Goal: Task Accomplishment & Management: Complete application form

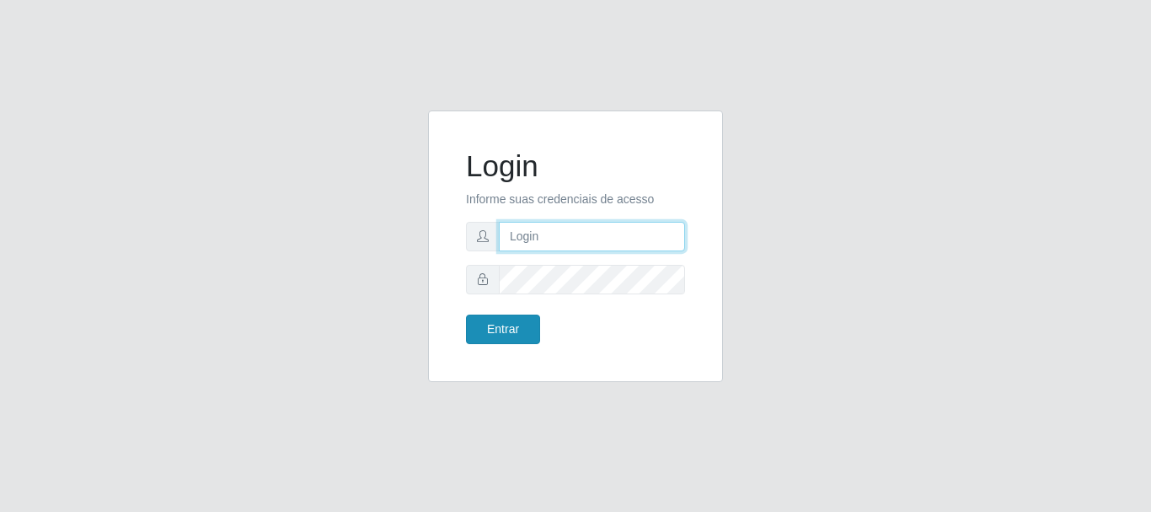
type input "[EMAIL_ADDRESS][DOMAIN_NAME]"
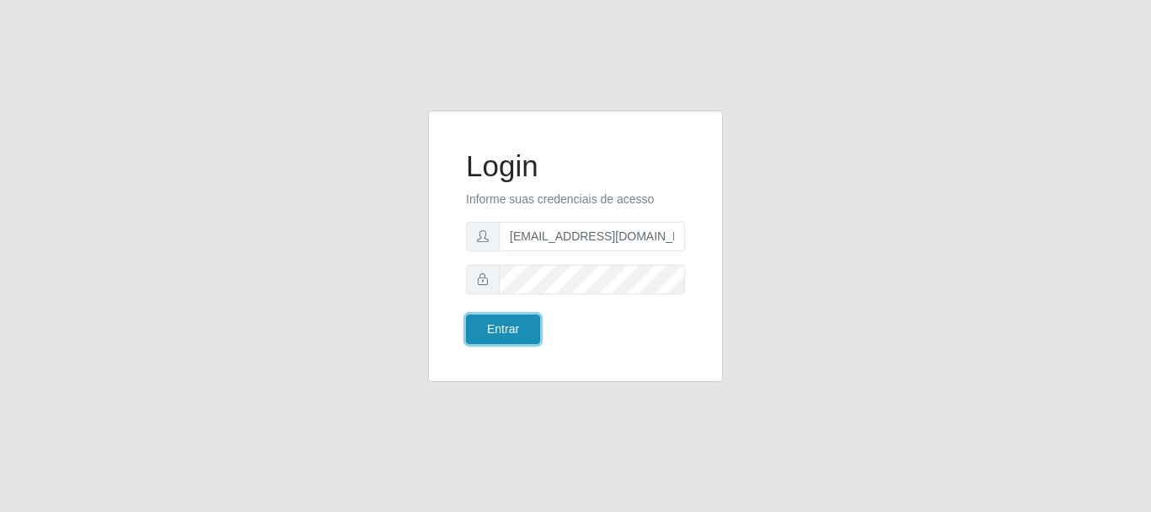
click at [491, 332] on button "Entrar" at bounding box center [503, 328] width 74 height 29
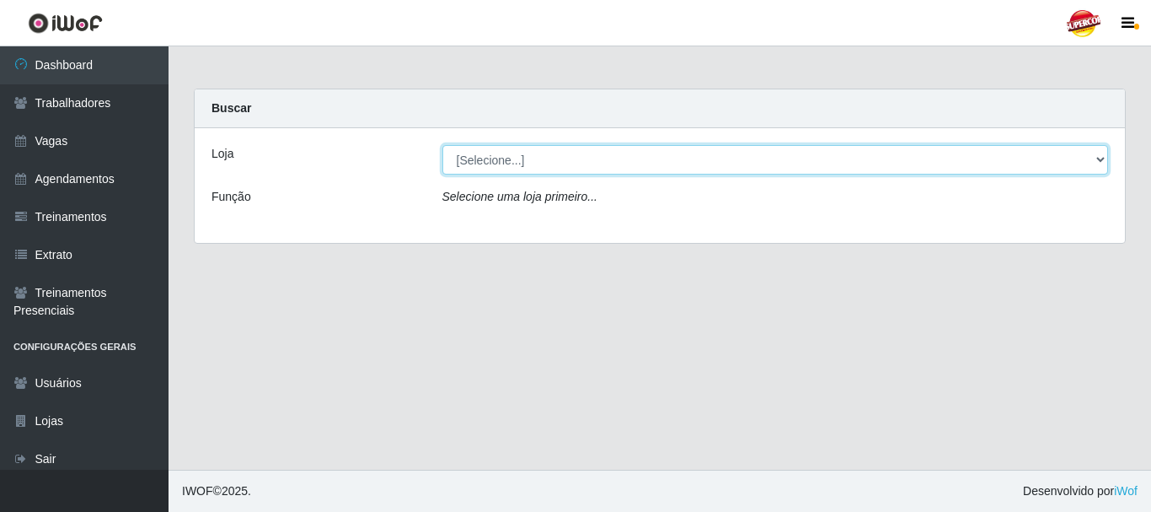
click at [629, 164] on select "[Selecione...] Supercop - [GEOGRAPHIC_DATA]" at bounding box center [775, 159] width 667 height 29
select select "522"
click at [442, 145] on select "[Selecione...] Supercop - [GEOGRAPHIC_DATA]" at bounding box center [775, 159] width 667 height 29
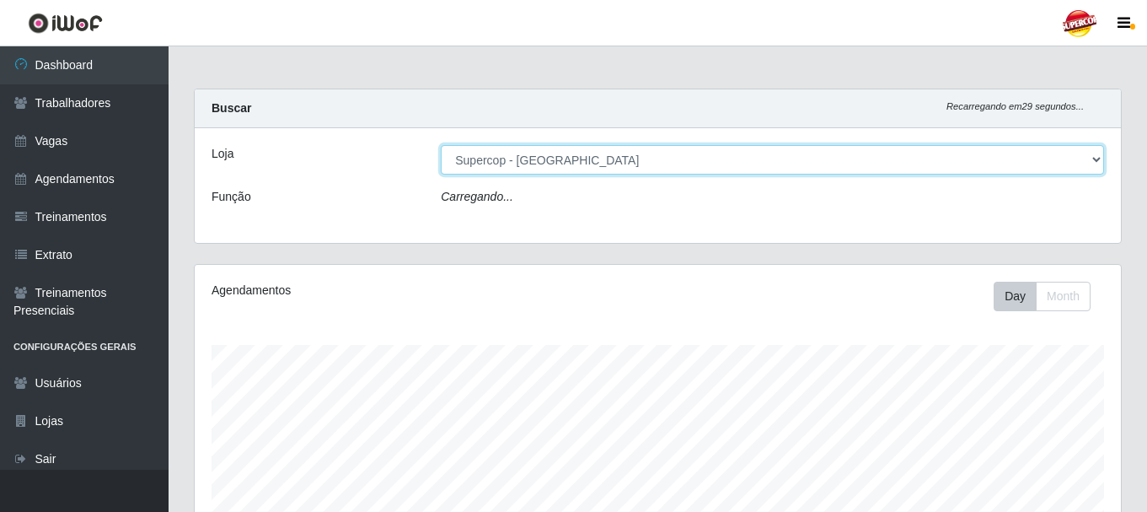
scroll to position [350, 926]
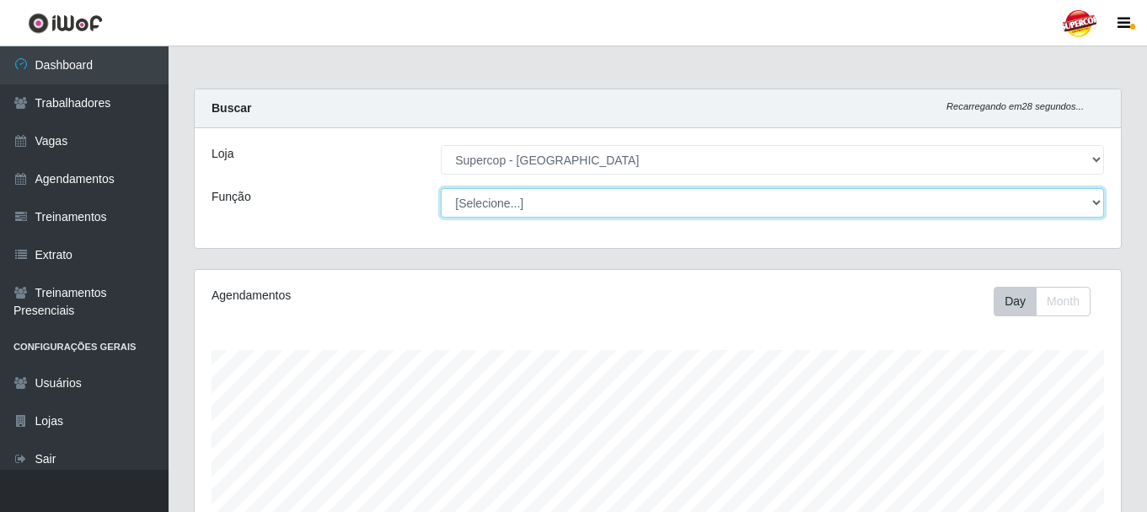
click at [513, 204] on select "[Selecione...] ASG ASG + ASG ++ Balconista de Padaria Balconista de Padaria + B…" at bounding box center [772, 202] width 663 height 29
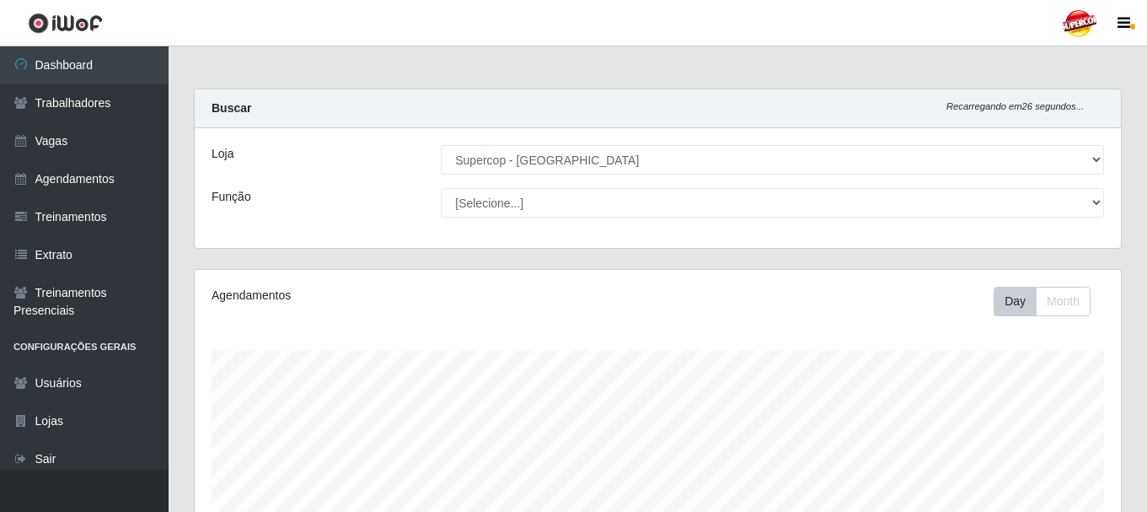
click at [367, 197] on div "Função" at bounding box center [313, 202] width 229 height 29
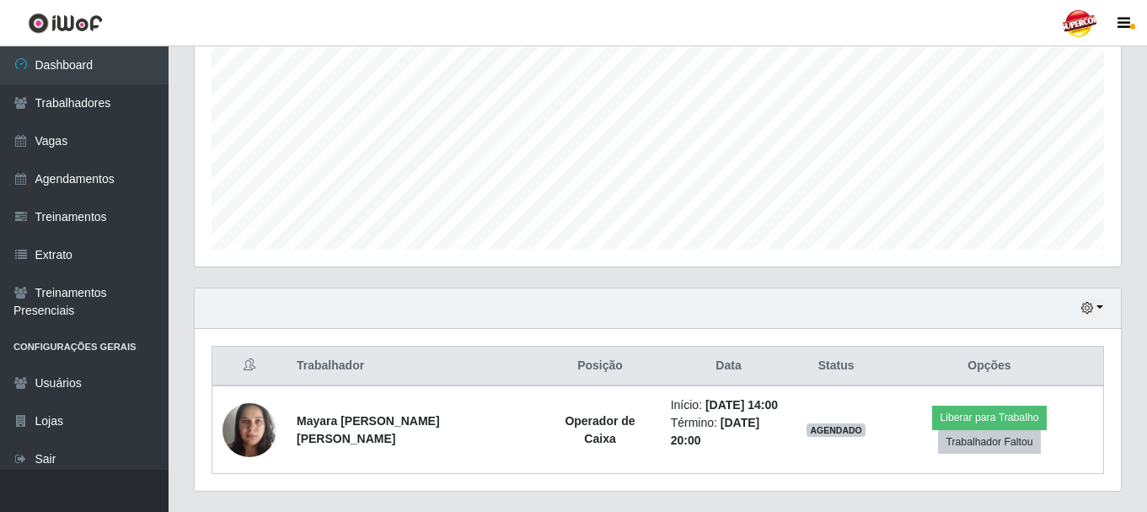
scroll to position [383, 0]
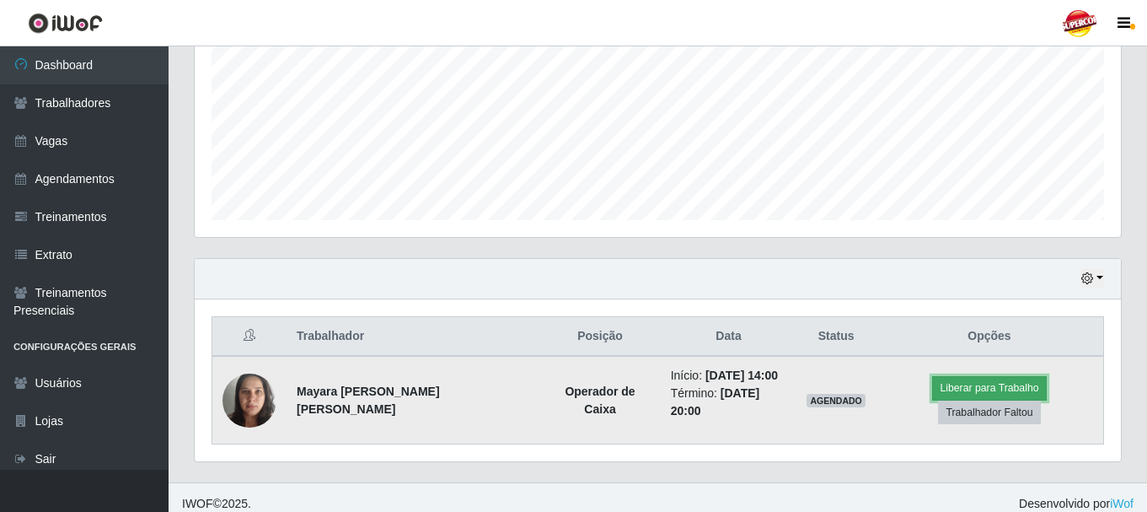
click at [937, 396] on button "Liberar para Trabalho" at bounding box center [989, 388] width 114 height 24
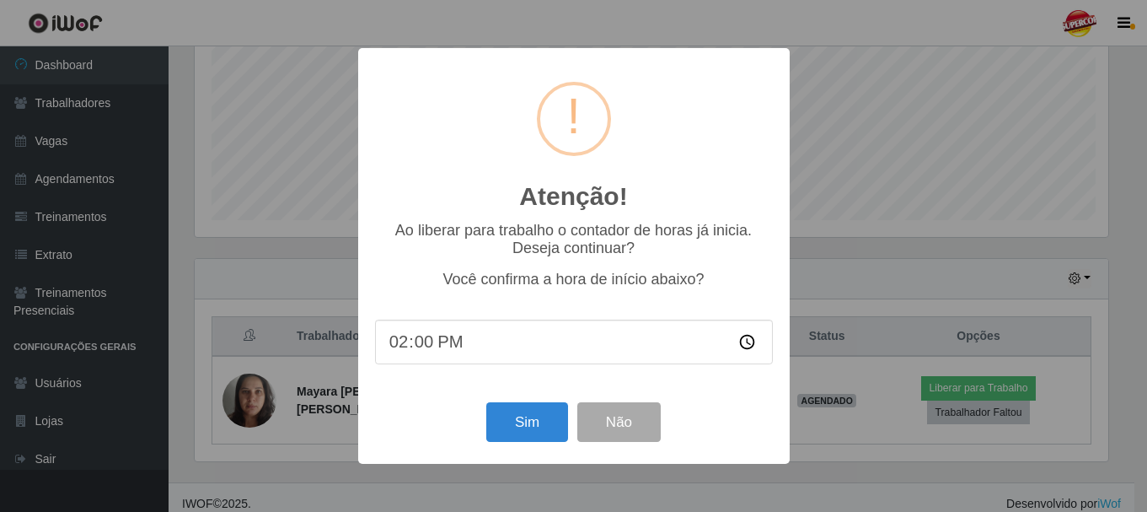
scroll to position [350, 918]
click at [540, 423] on button "Sim" at bounding box center [529, 422] width 82 height 40
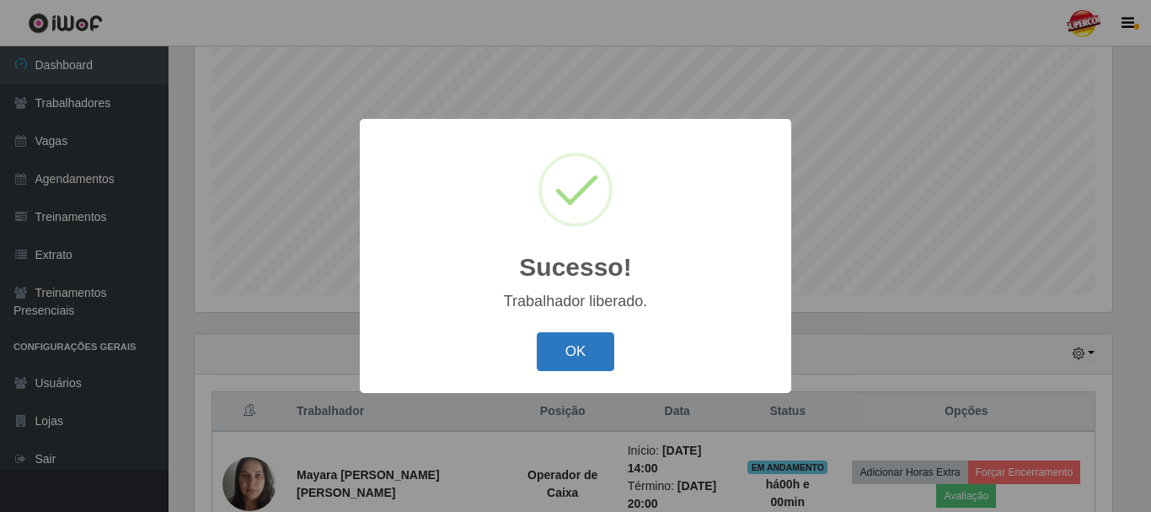
click at [585, 339] on button "OK" at bounding box center [576, 352] width 78 height 40
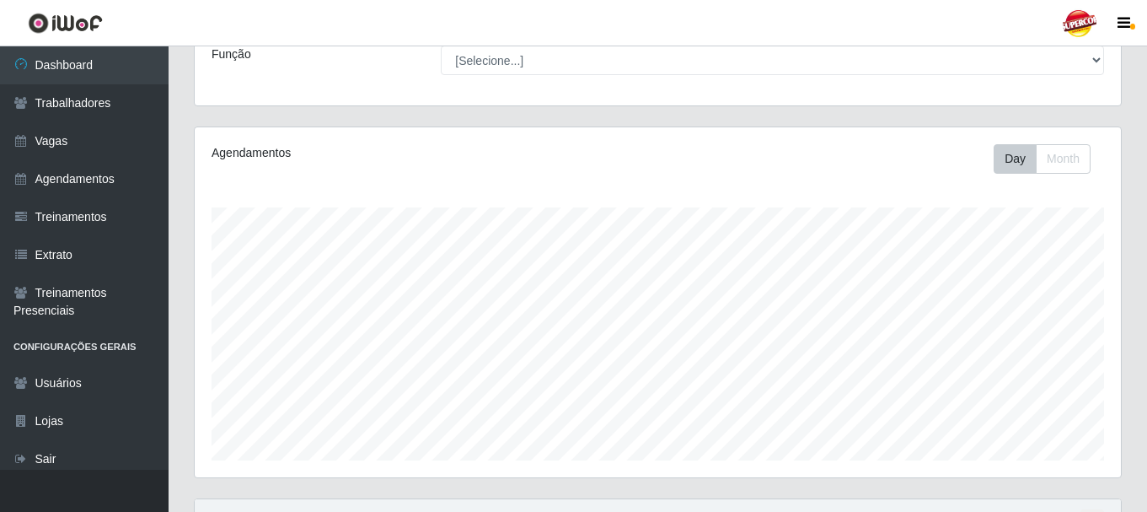
scroll to position [0, 0]
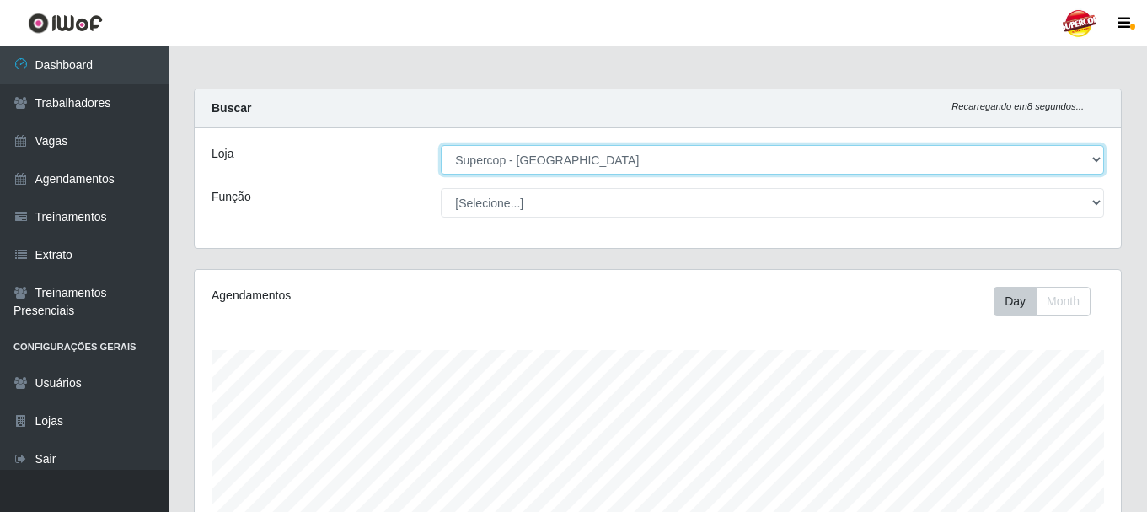
click at [597, 145] on select "[Selecione...] Supercop - [GEOGRAPHIC_DATA]" at bounding box center [772, 159] width 663 height 29
click at [441, 145] on select "[Selecione...] Supercop - [GEOGRAPHIC_DATA]" at bounding box center [772, 159] width 663 height 29
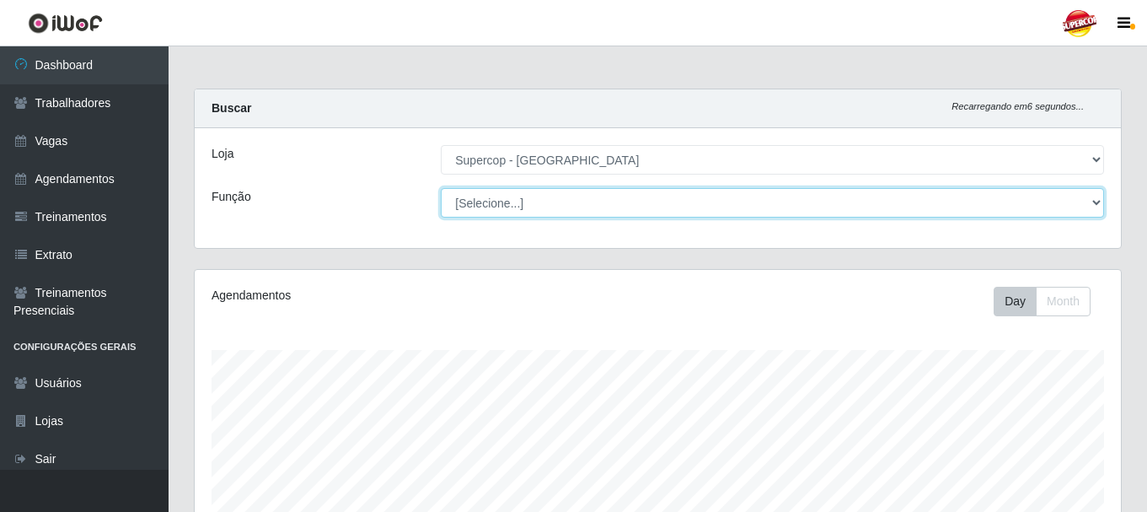
click at [512, 208] on select "[Selecione...] ASG ASG + ASG ++ Balconista de Padaria Balconista de Padaria + B…" at bounding box center [772, 202] width 663 height 29
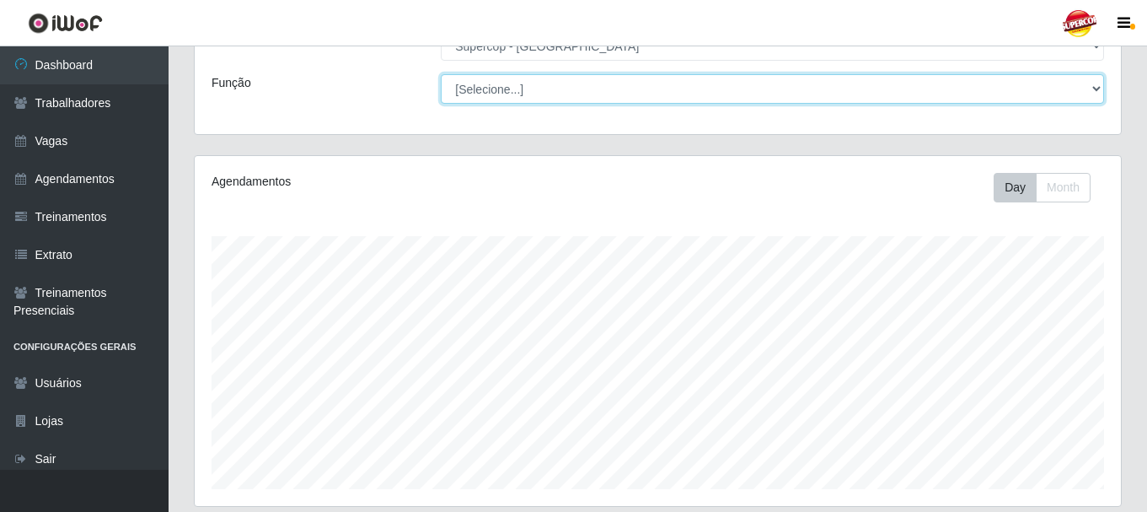
scroll to position [84, 0]
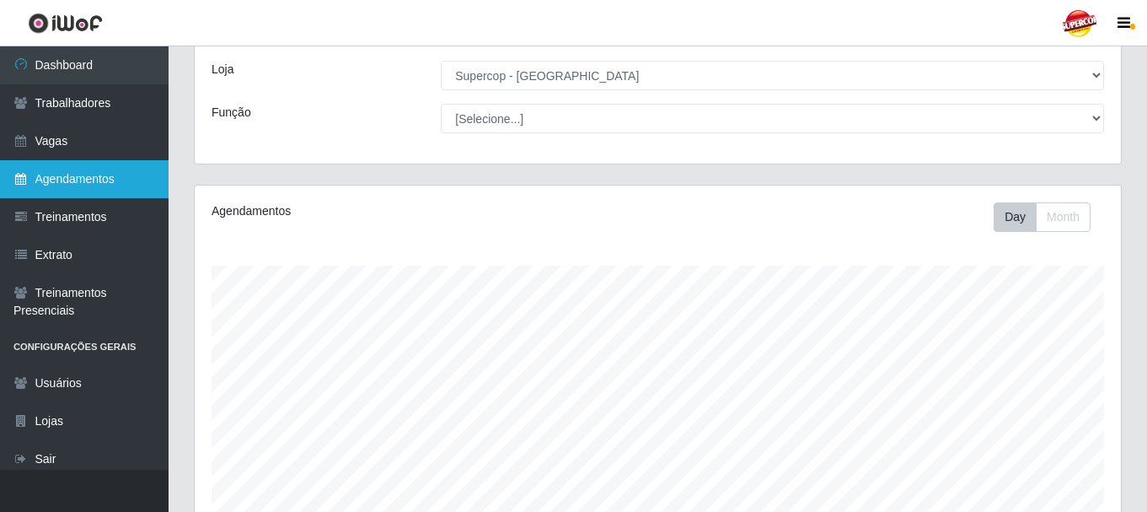
click at [66, 180] on link "Agendamentos" at bounding box center [84, 179] width 169 height 38
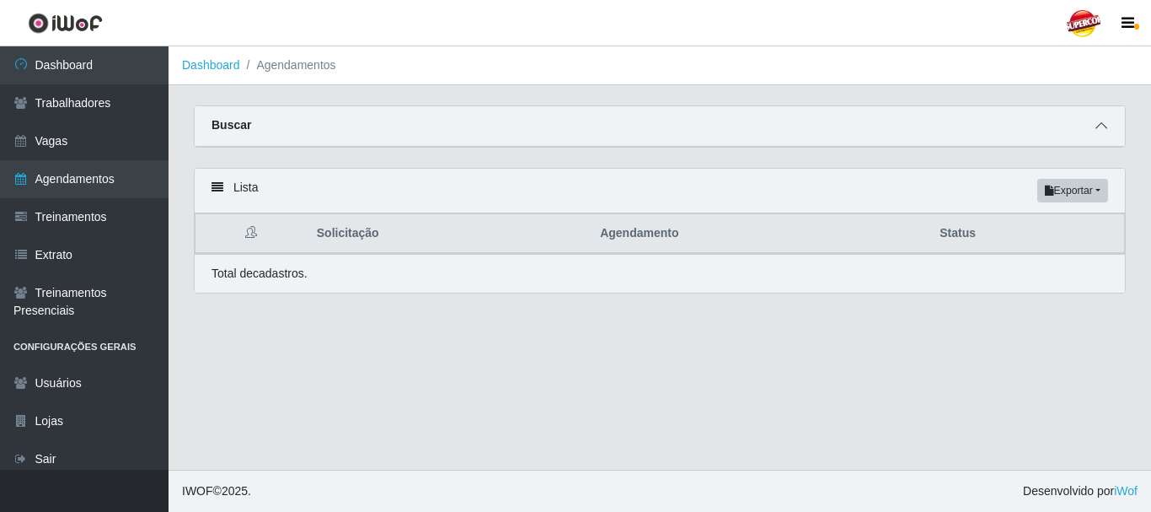
click at [1106, 129] on icon at bounding box center [1102, 126] width 12 height 12
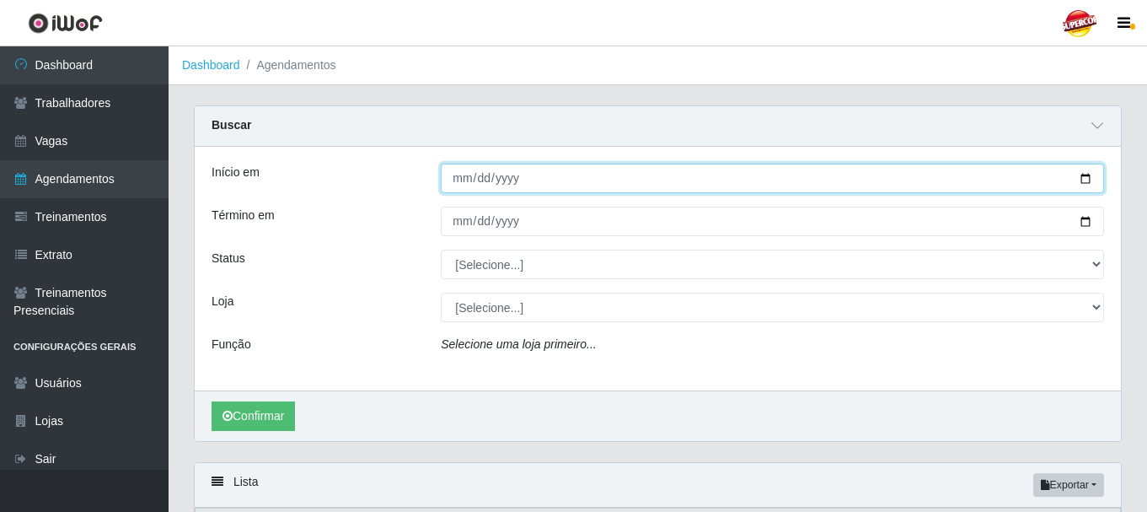
click at [1090, 179] on input "Início em" at bounding box center [772, 177] width 663 height 29
type input "[DATE]"
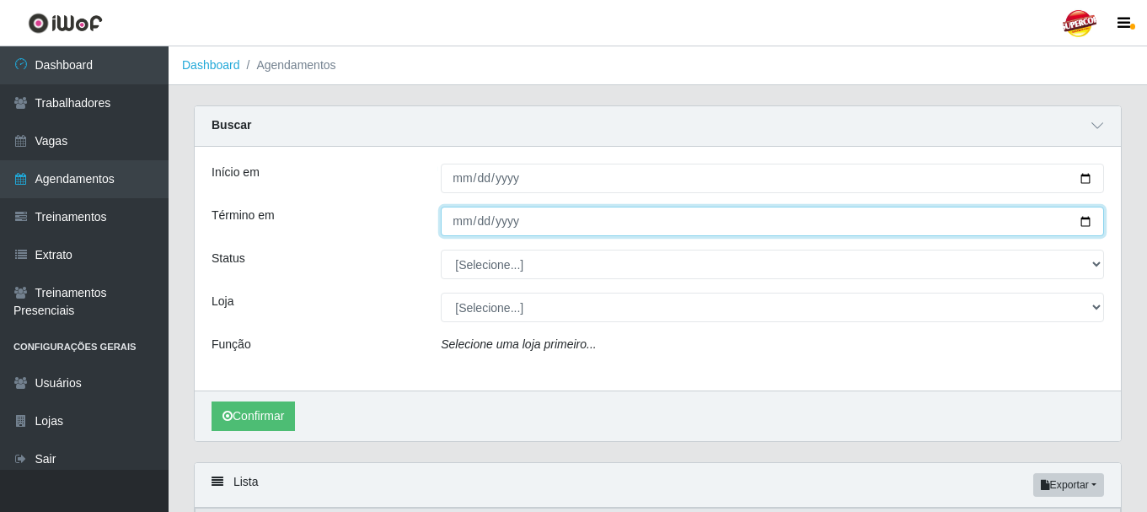
click at [1090, 226] on input "Término em" at bounding box center [772, 220] width 663 height 29
type input "[DATE]"
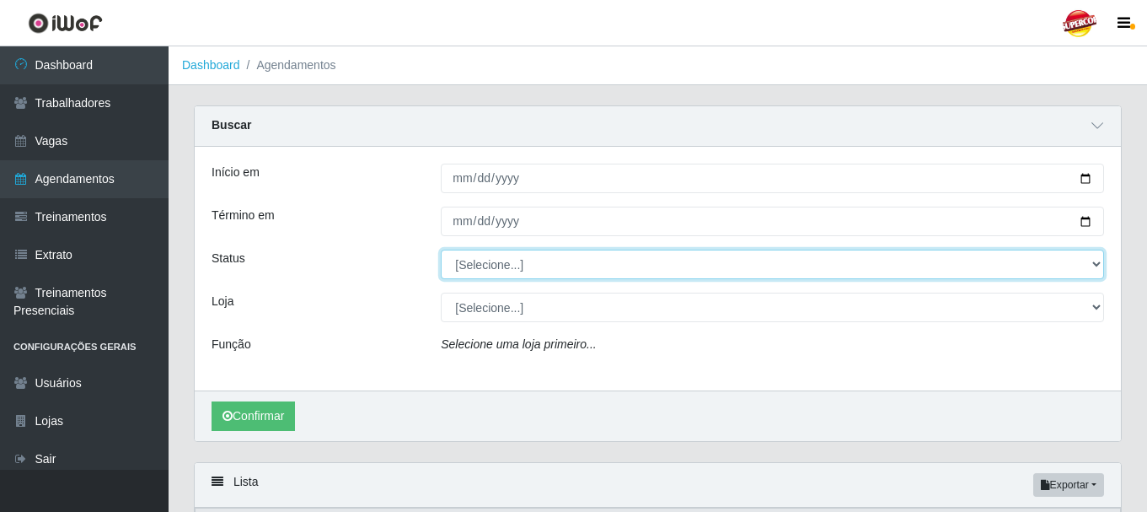
click at [615, 277] on select "[Selecione...] AGENDADO AGUARDANDO LIBERAR EM ANDAMENTO EM REVISÃO FINALIZADO C…" at bounding box center [772, 263] width 663 height 29
select select "AGENDADO"
click at [441, 250] on select "[Selecione...] AGENDADO AGUARDANDO LIBERAR EM ANDAMENTO EM REVISÃO FINALIZADO C…" at bounding box center [772, 263] width 663 height 29
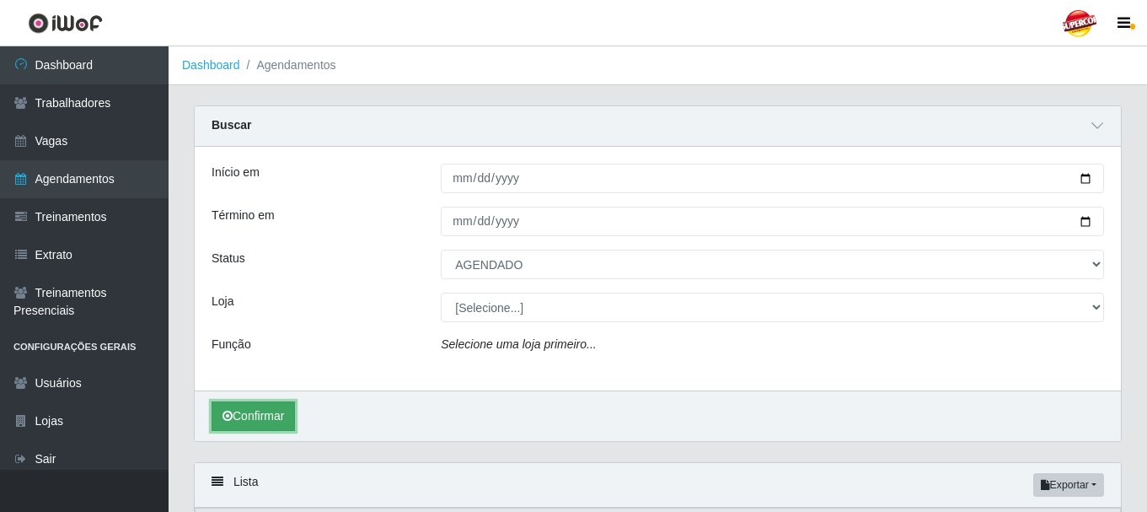
click at [263, 413] on button "Confirmar" at bounding box center [253, 415] width 83 height 29
click at [265, 417] on button "Confirmar" at bounding box center [253, 415] width 83 height 29
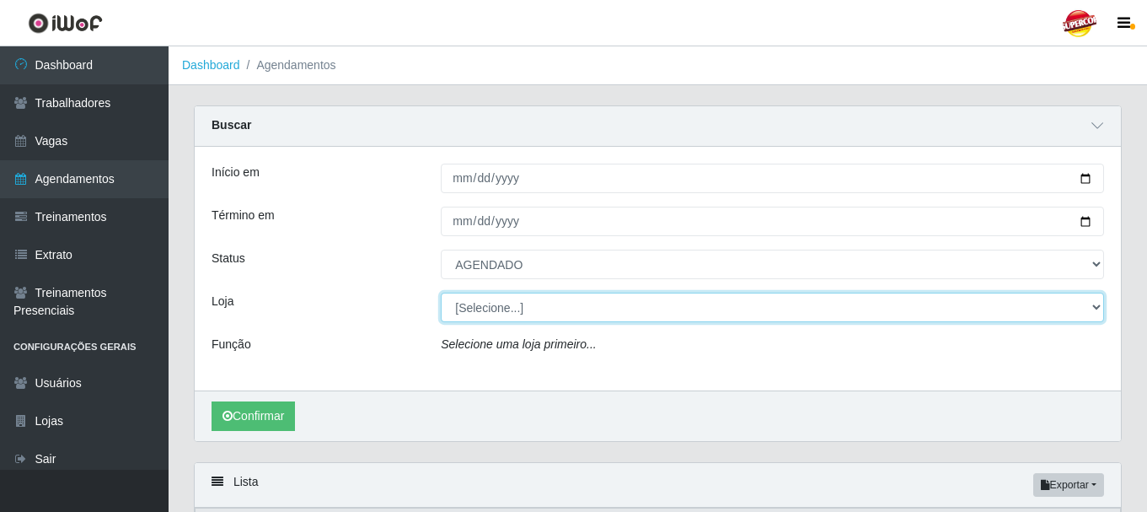
click at [480, 310] on select "[Selecione...] Supercop - [GEOGRAPHIC_DATA]" at bounding box center [772, 306] width 663 height 29
select select "522"
click at [441, 293] on select "[Selecione...] Supercop - [GEOGRAPHIC_DATA]" at bounding box center [772, 306] width 663 height 29
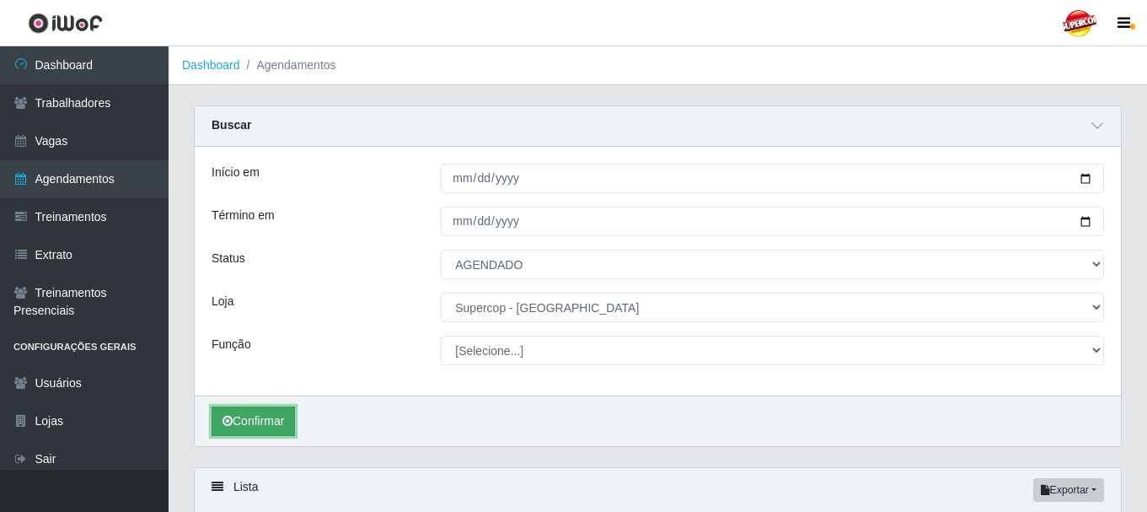
click at [262, 425] on button "Confirmar" at bounding box center [253, 420] width 83 height 29
click at [278, 426] on button "Confirmar" at bounding box center [253, 420] width 83 height 29
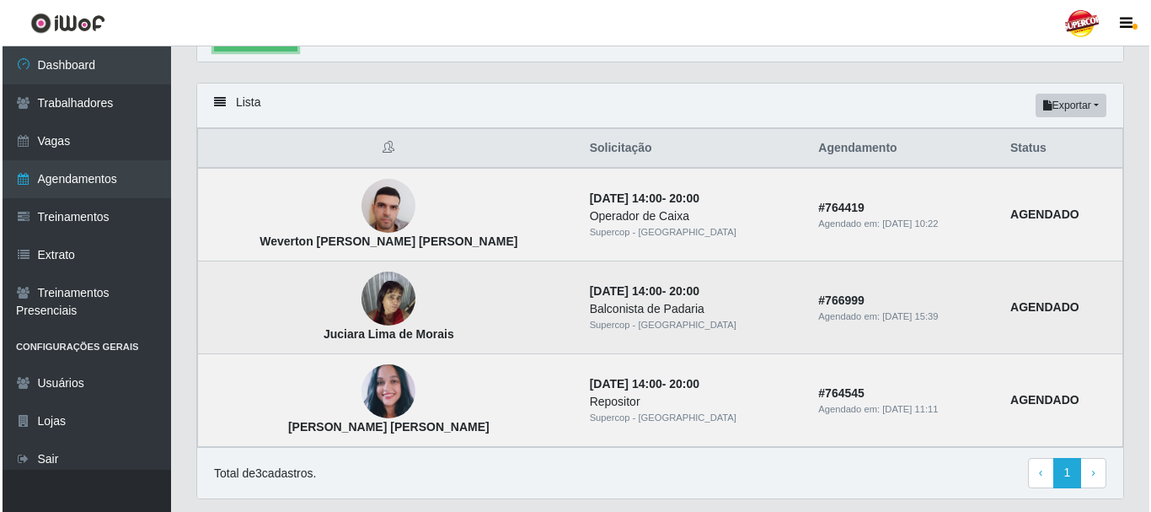
scroll to position [397, 0]
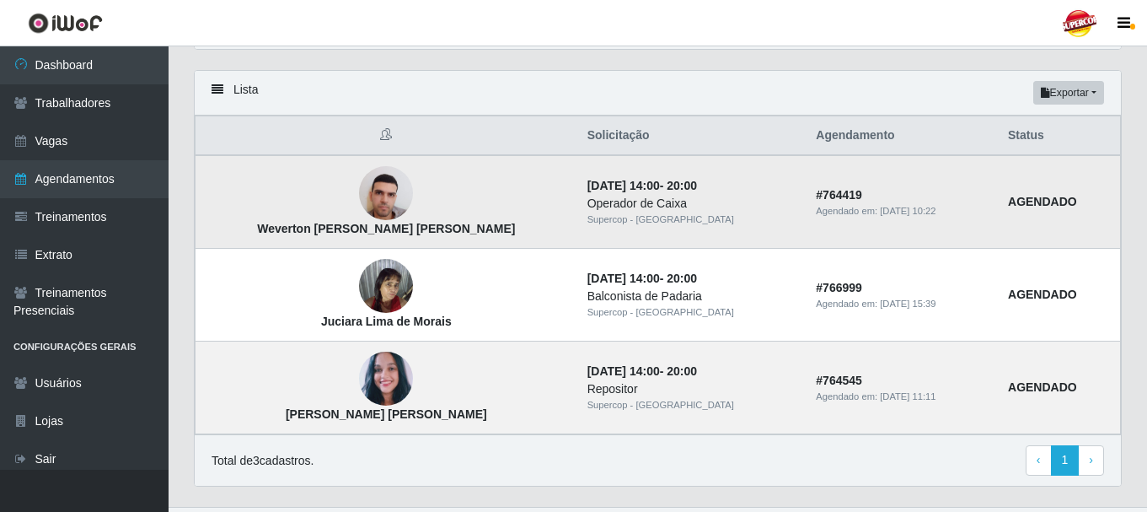
click at [359, 191] on img at bounding box center [386, 194] width 54 height 72
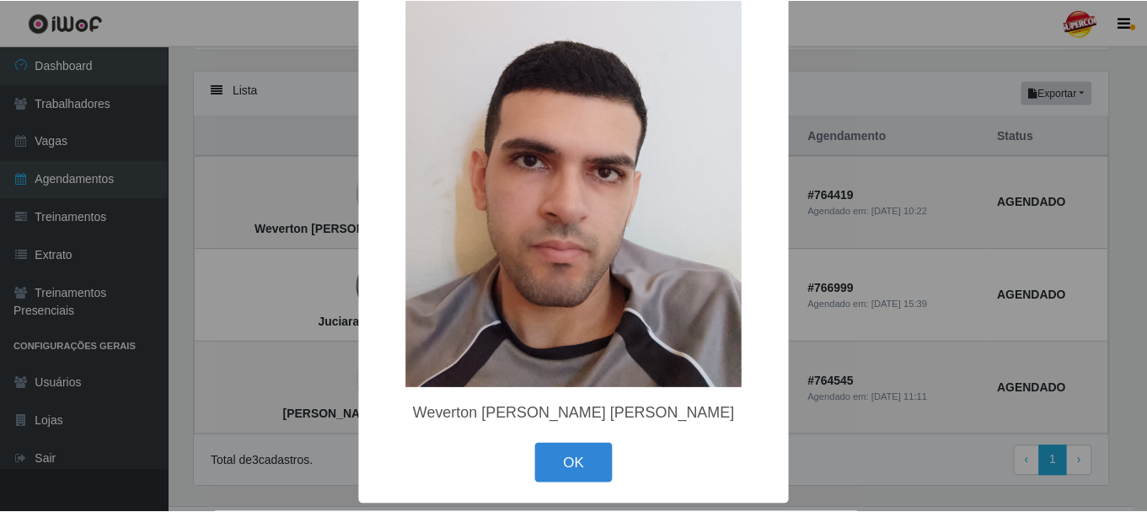
scroll to position [105, 0]
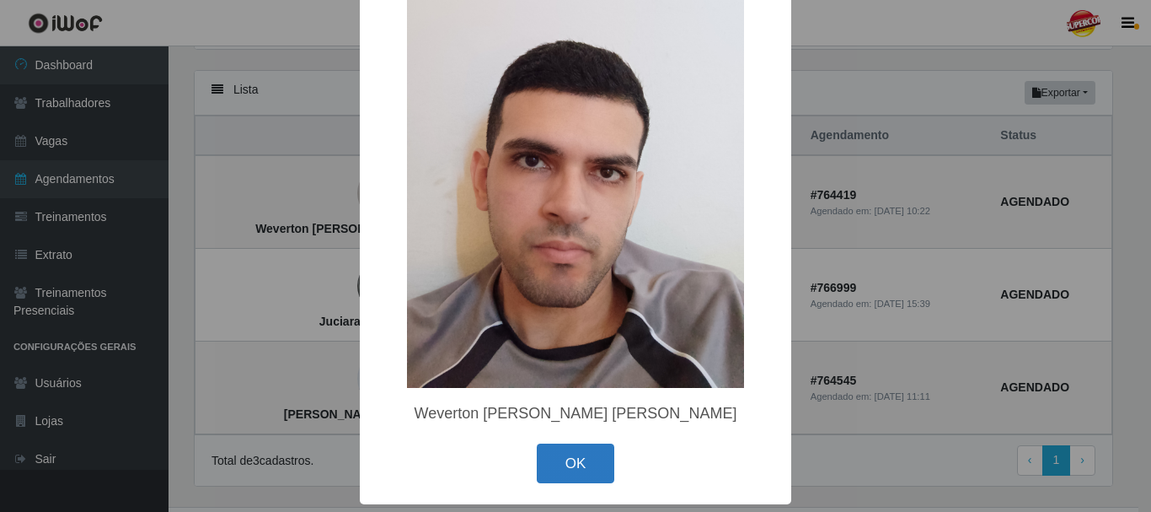
click at [566, 461] on button "OK" at bounding box center [576, 463] width 78 height 40
